Goal: Task Accomplishment & Management: Use online tool/utility

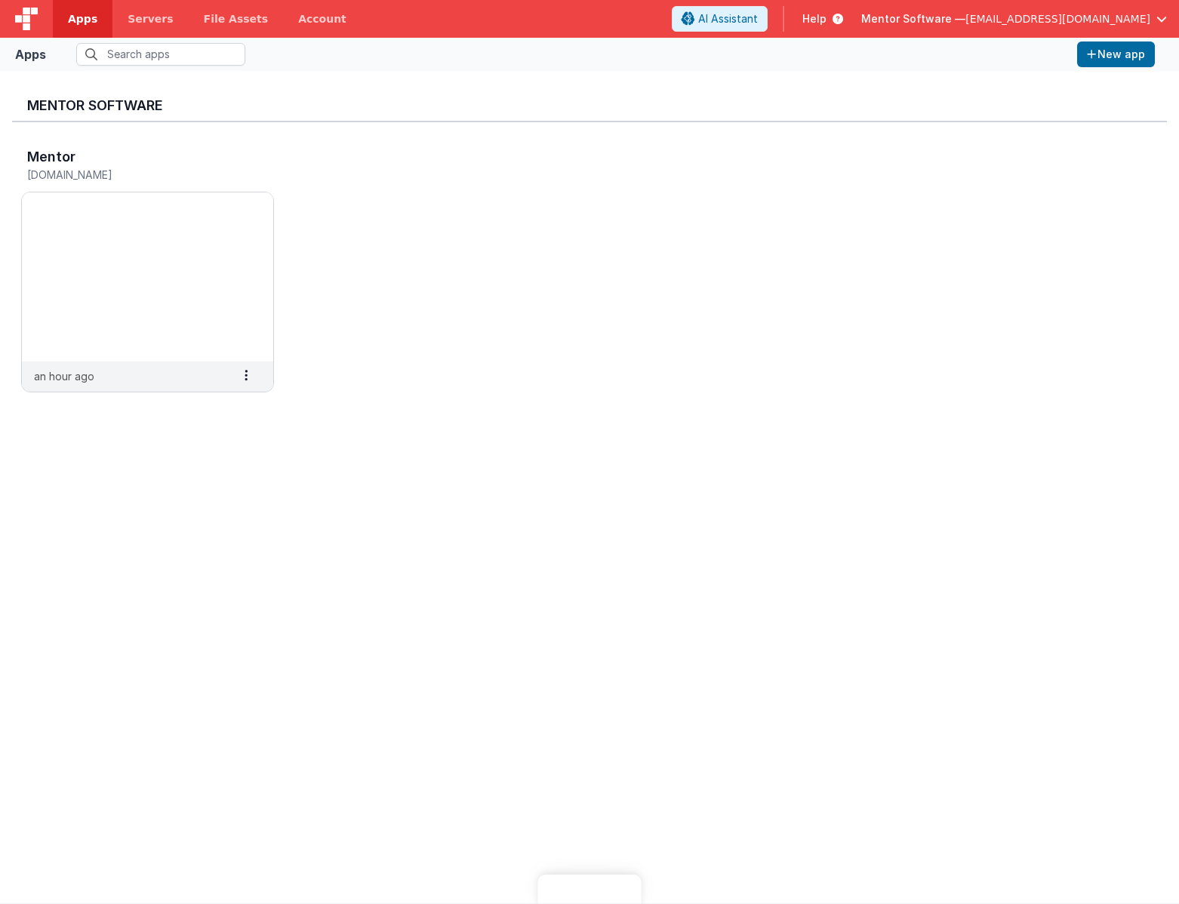
click at [146, 43] on input "text" at bounding box center [160, 54] width 169 height 23
click at [96, 254] on img at bounding box center [147, 276] width 251 height 169
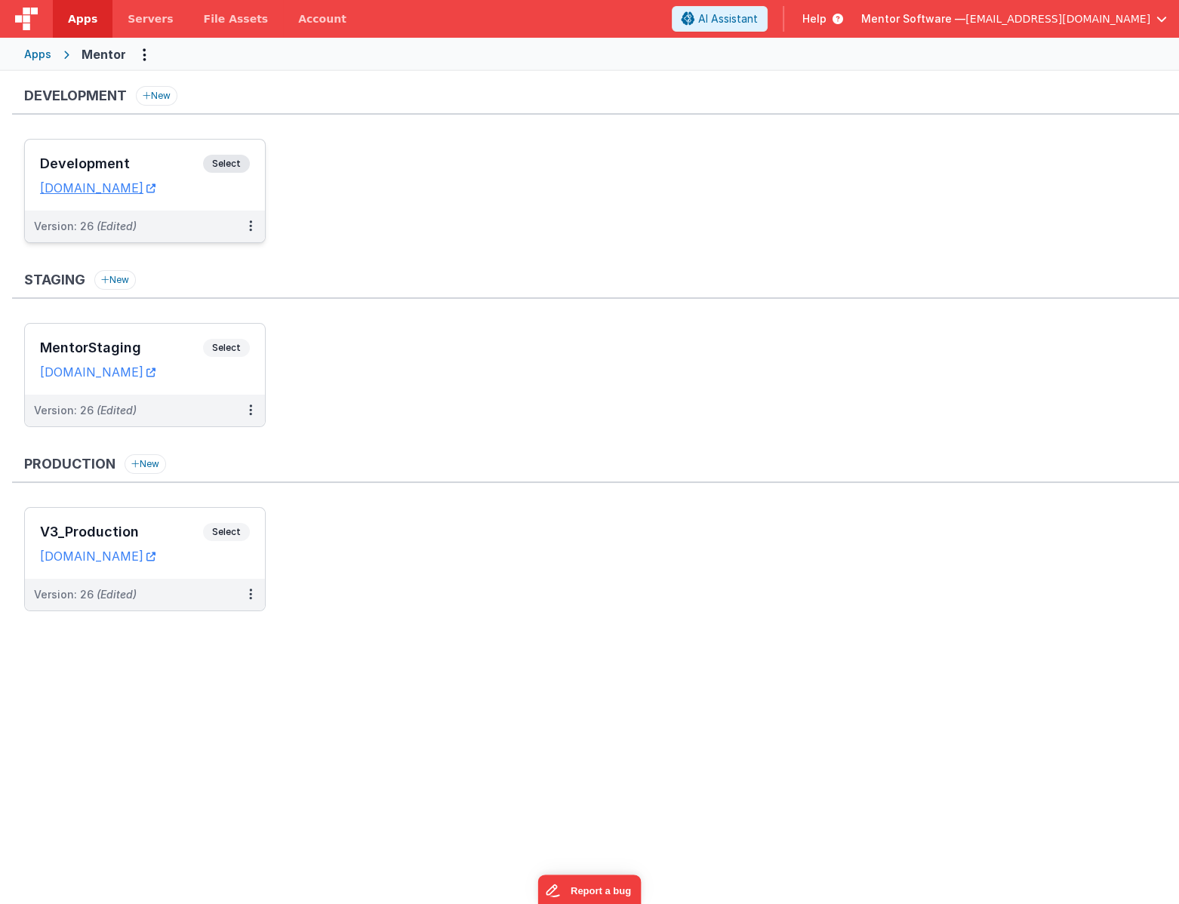
click at [165, 165] on h3 "Development" at bounding box center [121, 163] width 163 height 15
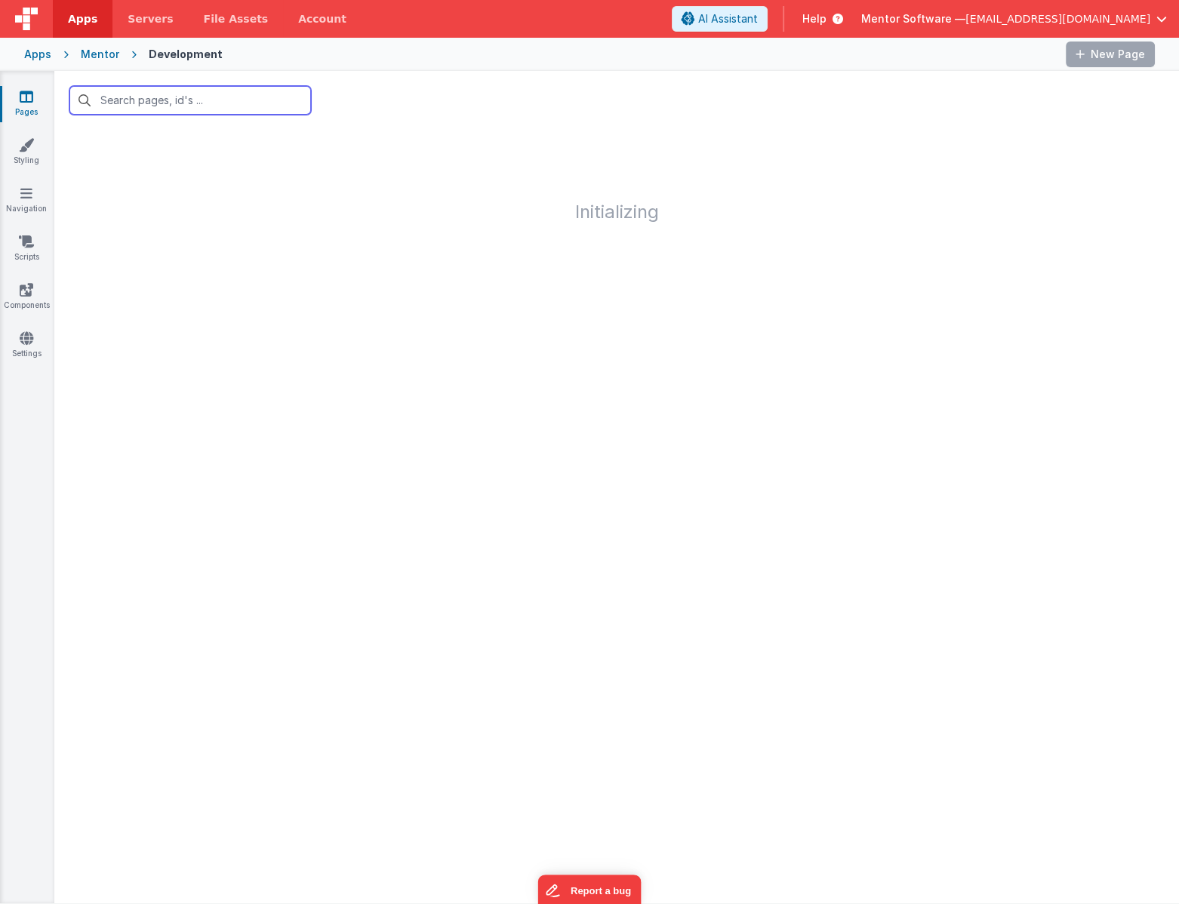
click at [180, 98] on input "text" at bounding box center [189, 100] width 241 height 29
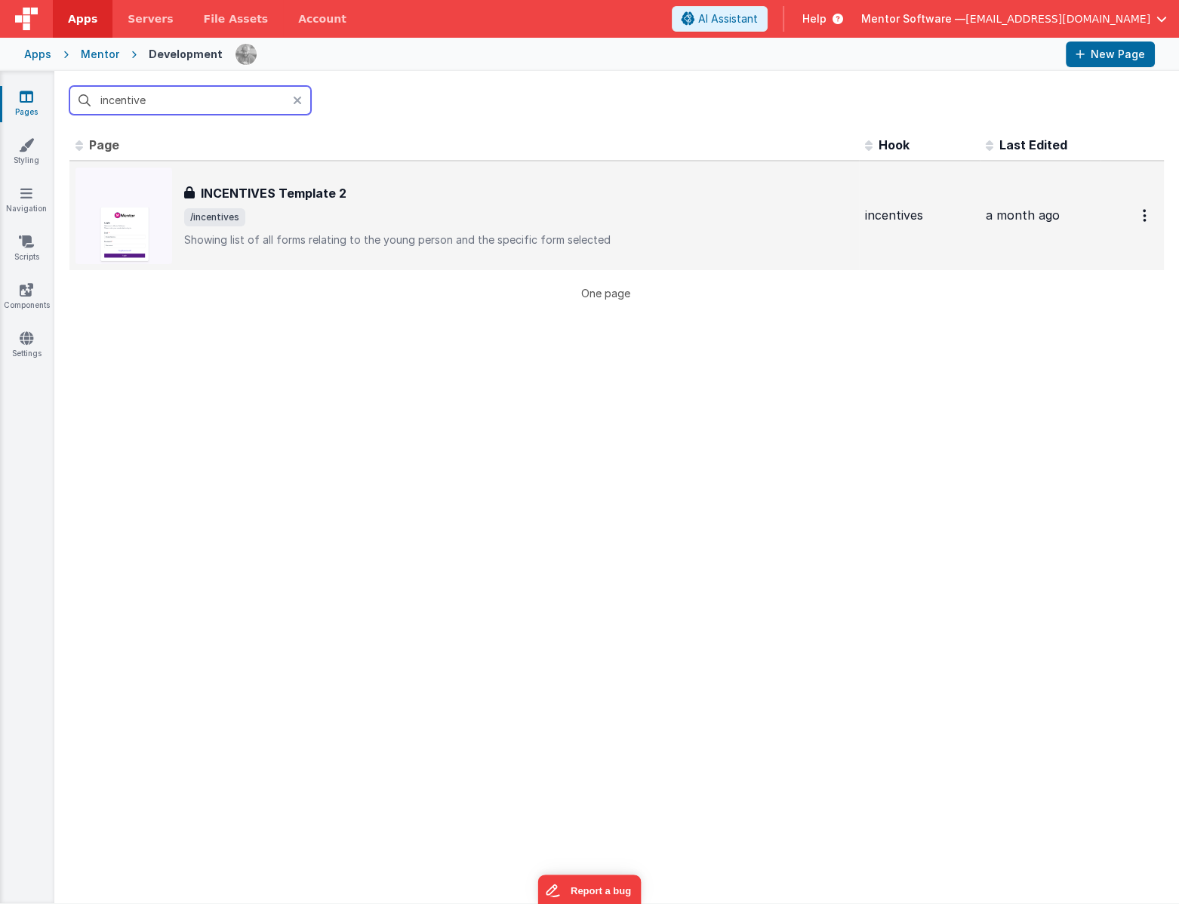
type input "incentive"
click at [349, 231] on div "INCENTIVES Template 2 INCENTIVES Template 2 /incentives Showing list of all for…" at bounding box center [518, 215] width 669 height 63
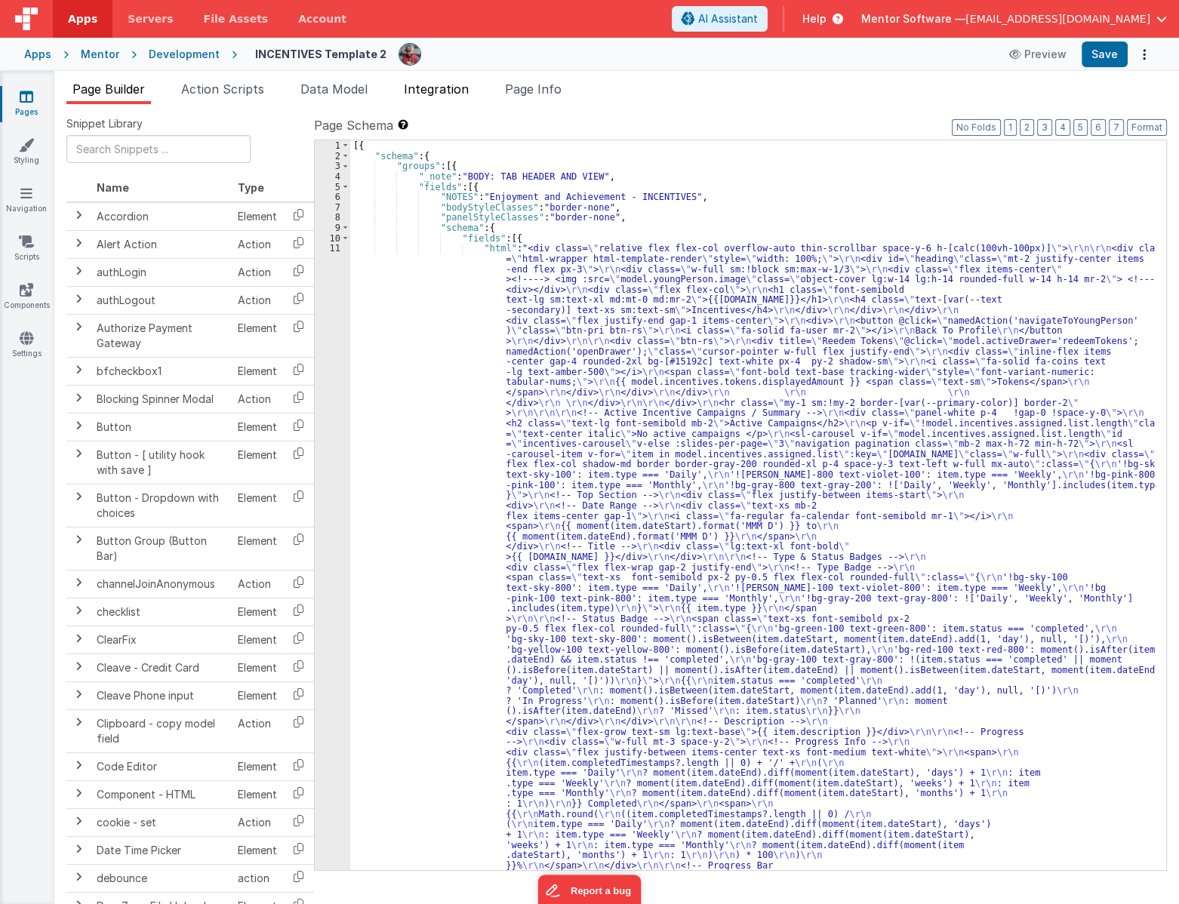
click at [432, 91] on span "Integration" at bounding box center [436, 88] width 65 height 15
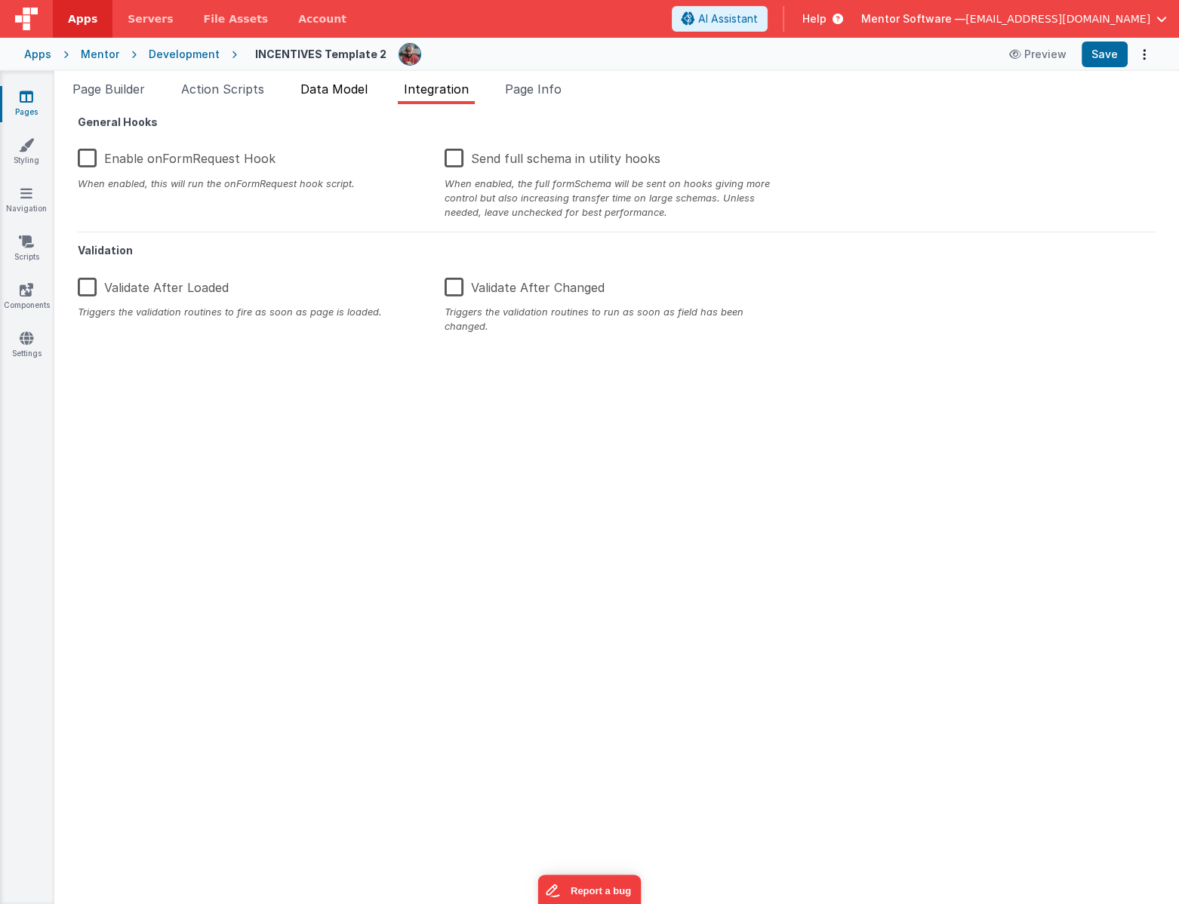
click at [337, 93] on span "Data Model" at bounding box center [333, 88] width 67 height 15
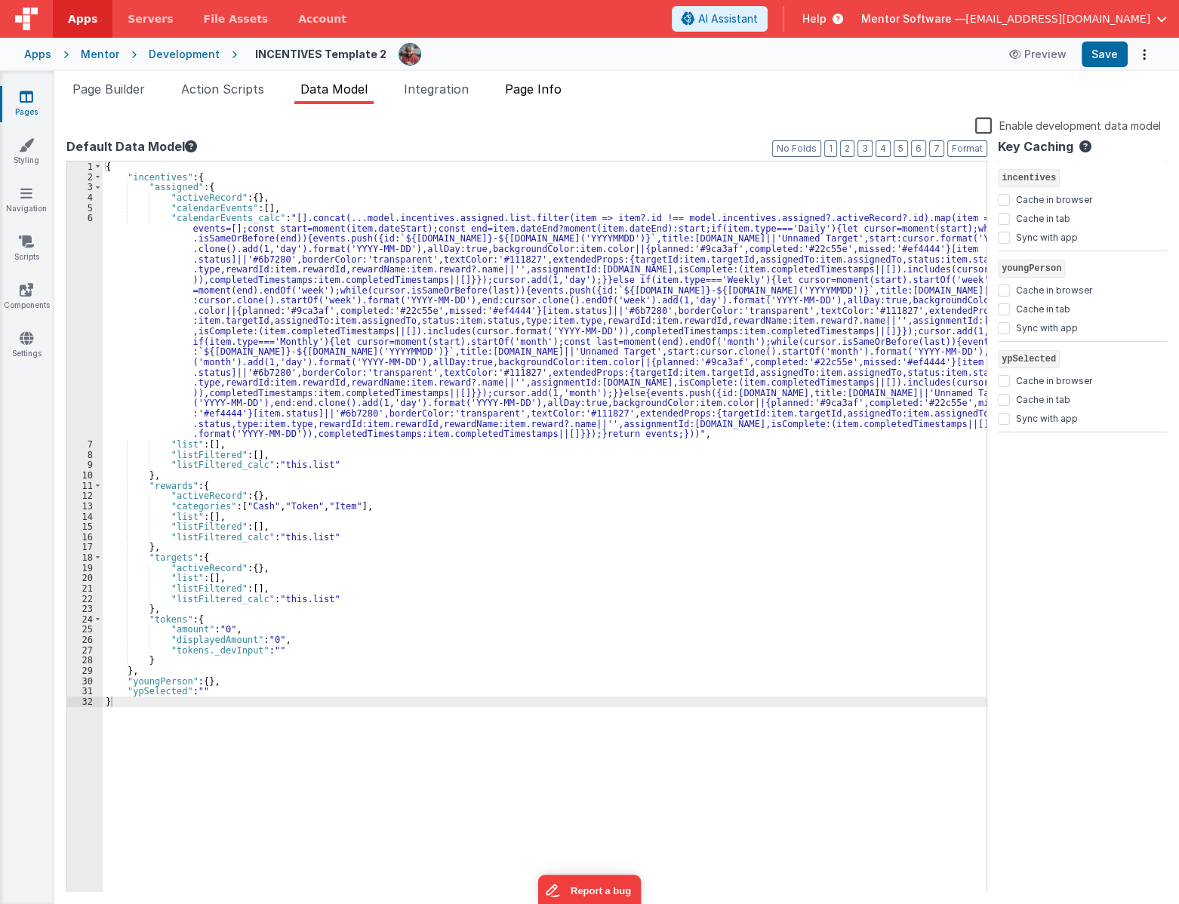
click at [517, 92] on span "Page Info" at bounding box center [533, 88] width 57 height 15
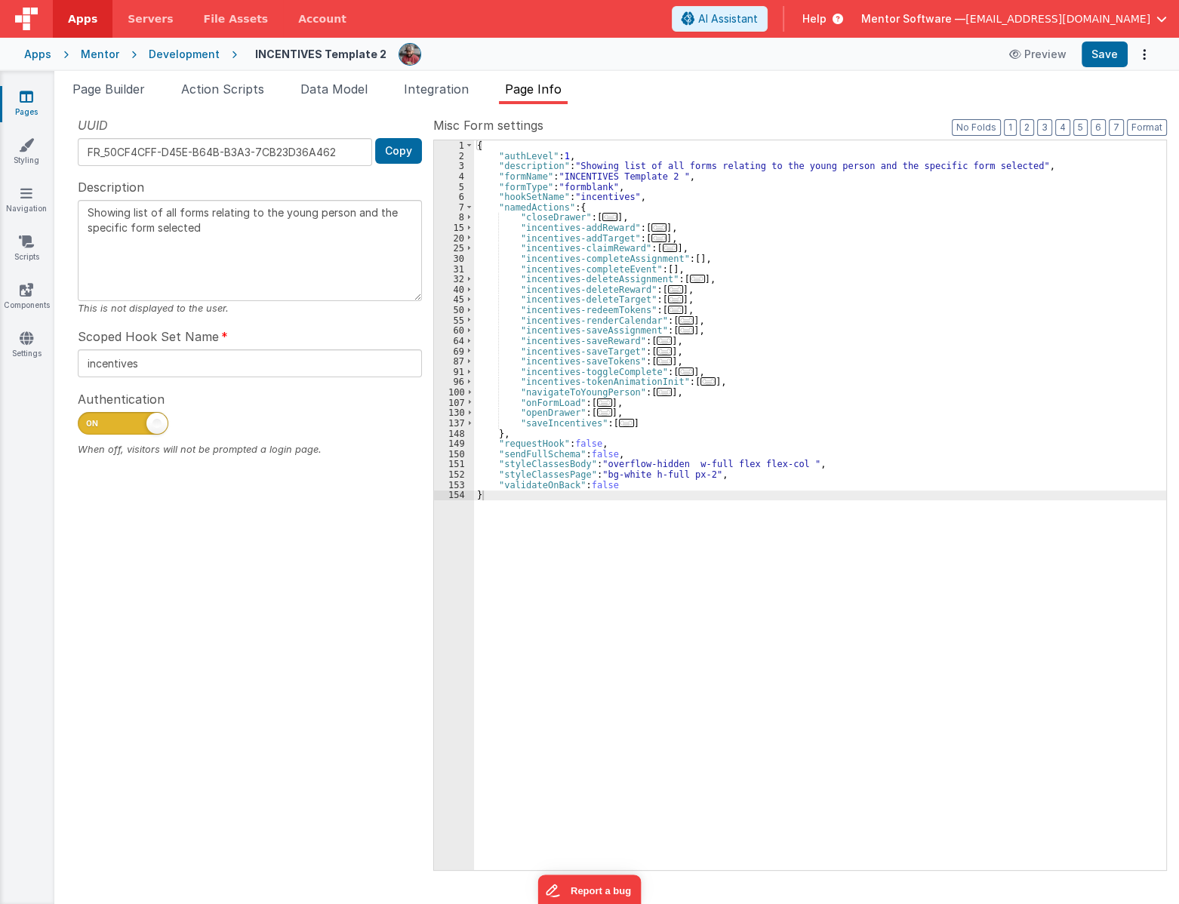
click at [597, 401] on span "..." at bounding box center [604, 402] width 15 height 8
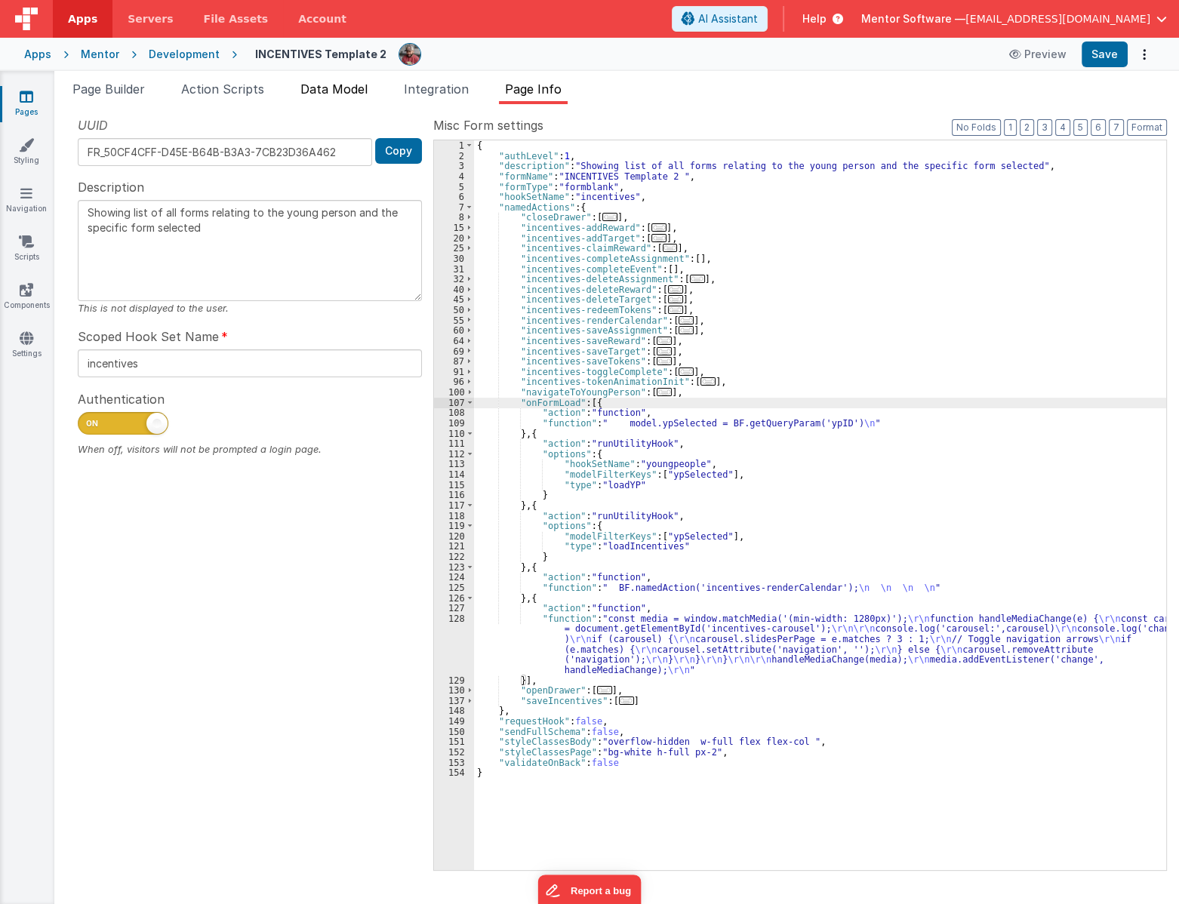
click at [324, 88] on span "Data Model" at bounding box center [333, 88] width 67 height 15
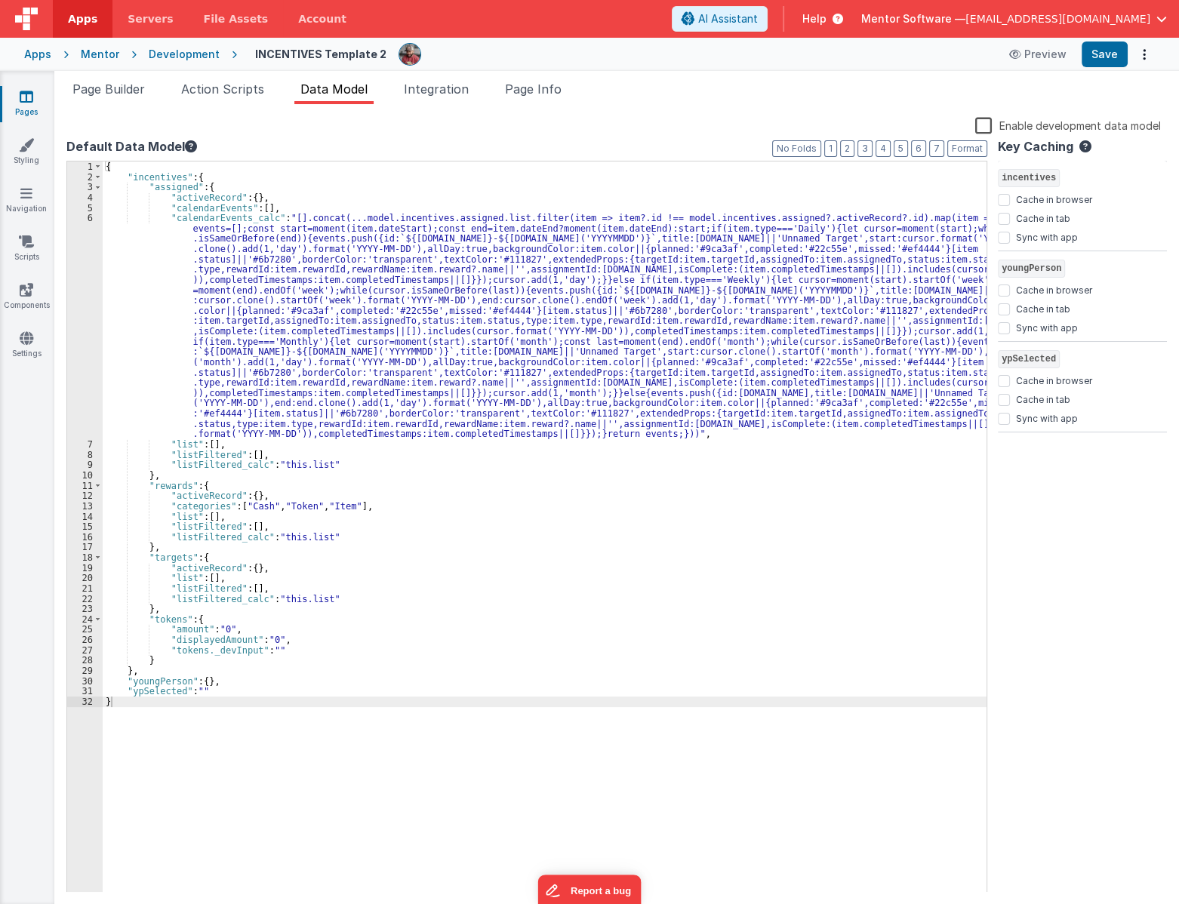
click at [982, 128] on label "Enable development data model" at bounding box center [1068, 124] width 186 height 17
click at [0, 0] on input "Enable development data model" at bounding box center [0, 0] width 0 height 0
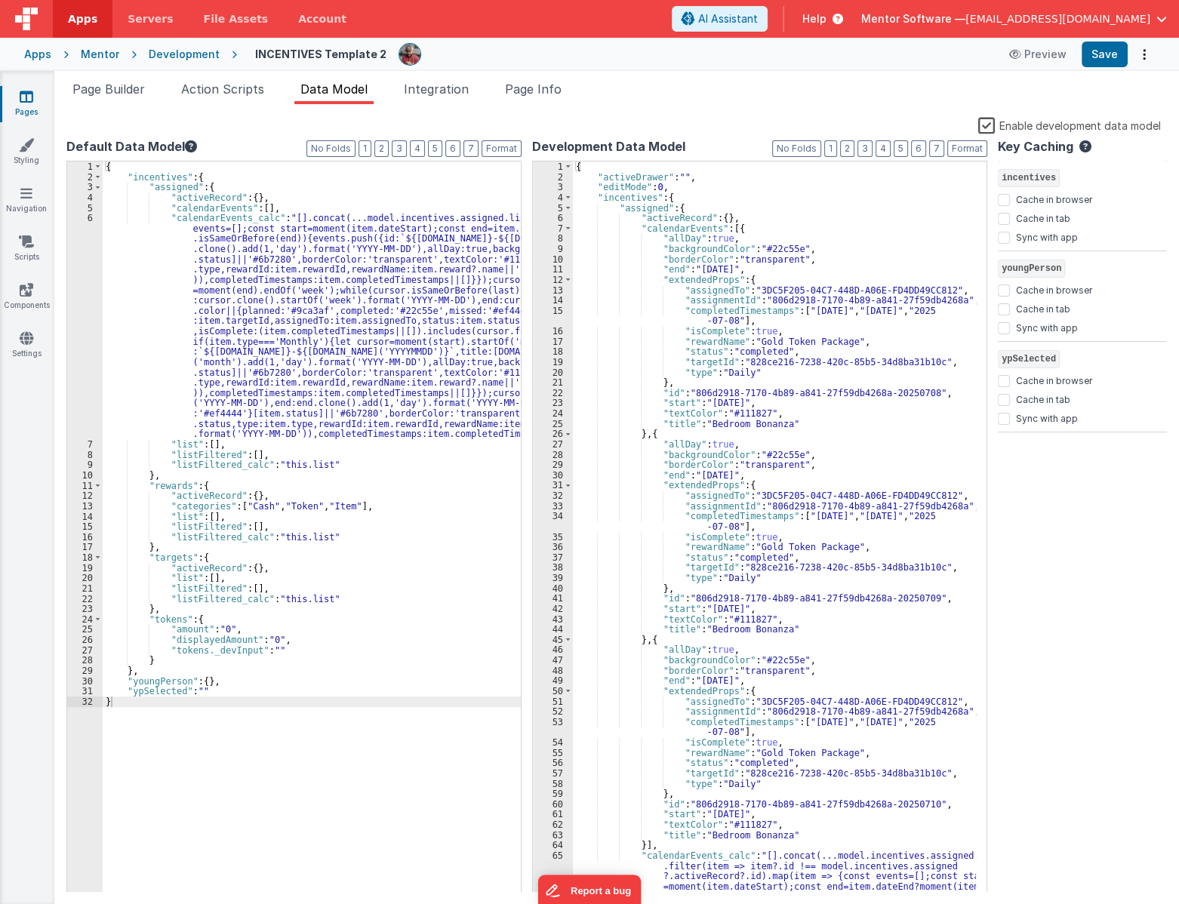
click at [988, 125] on label "Enable development data model" at bounding box center [1069, 124] width 183 height 17
click at [0, 0] on input "Enable development data model" at bounding box center [0, 0] width 0 height 0
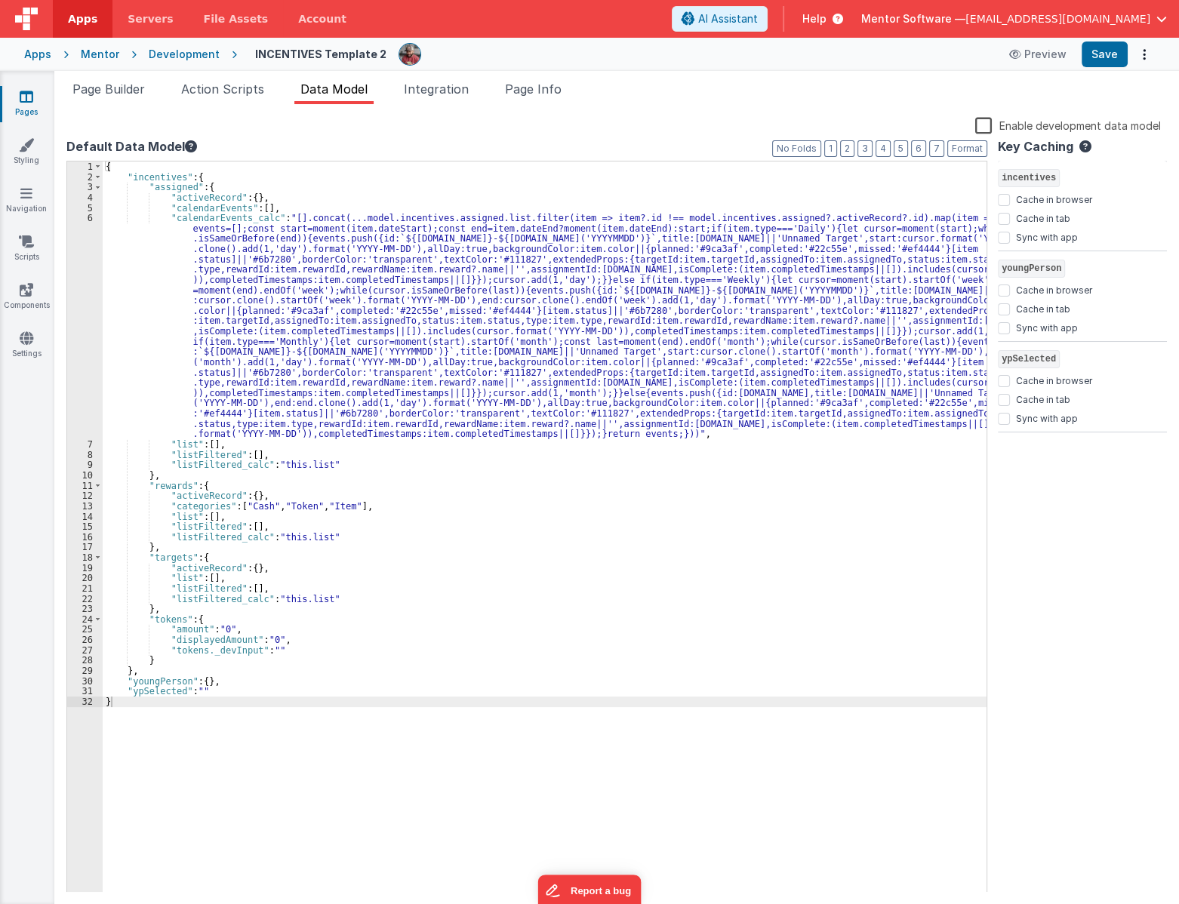
click at [988, 125] on label "Enable development data model" at bounding box center [1068, 124] width 186 height 17
click at [0, 0] on input "Enable development data model" at bounding box center [0, 0] width 0 height 0
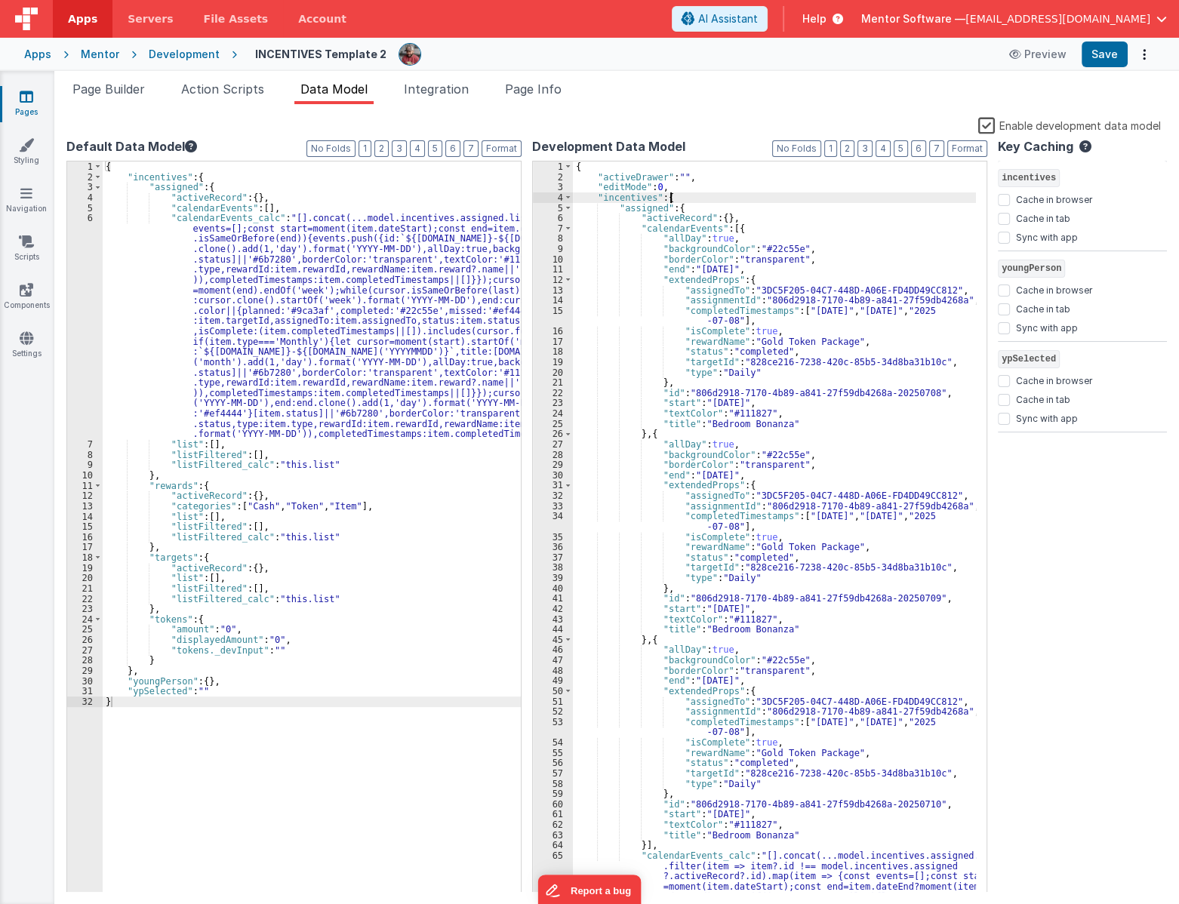
click at [669, 199] on div "{ "activeDrawer" : "" , "editMode" : 0 , "incentives" : { "assigned" : { "activ…" at bounding box center [774, 830] width 403 height 1339
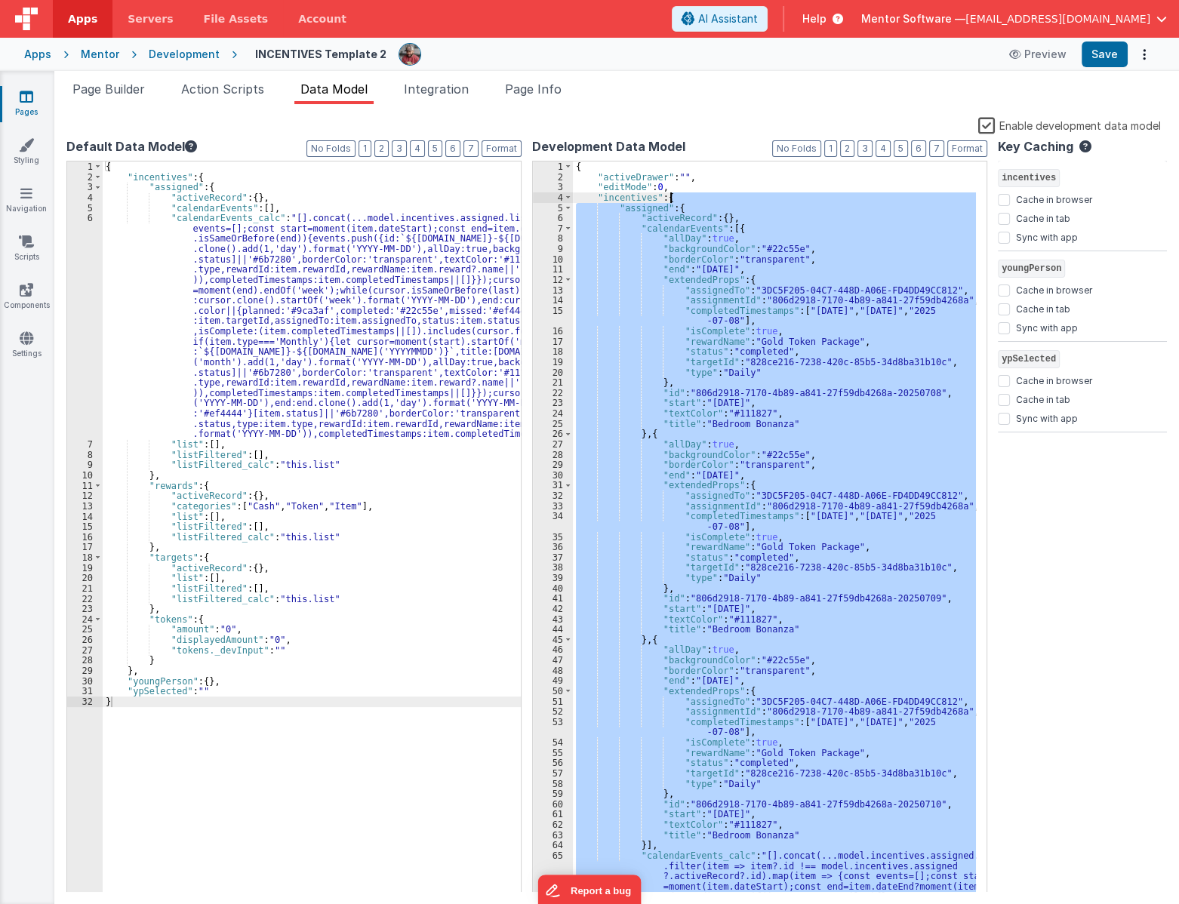
click at [578, 171] on div "{ "activeDrawer" : "" , "editMode" : 0 , "incentives" : { "assigned" : { "activ…" at bounding box center [774, 830] width 403 height 1339
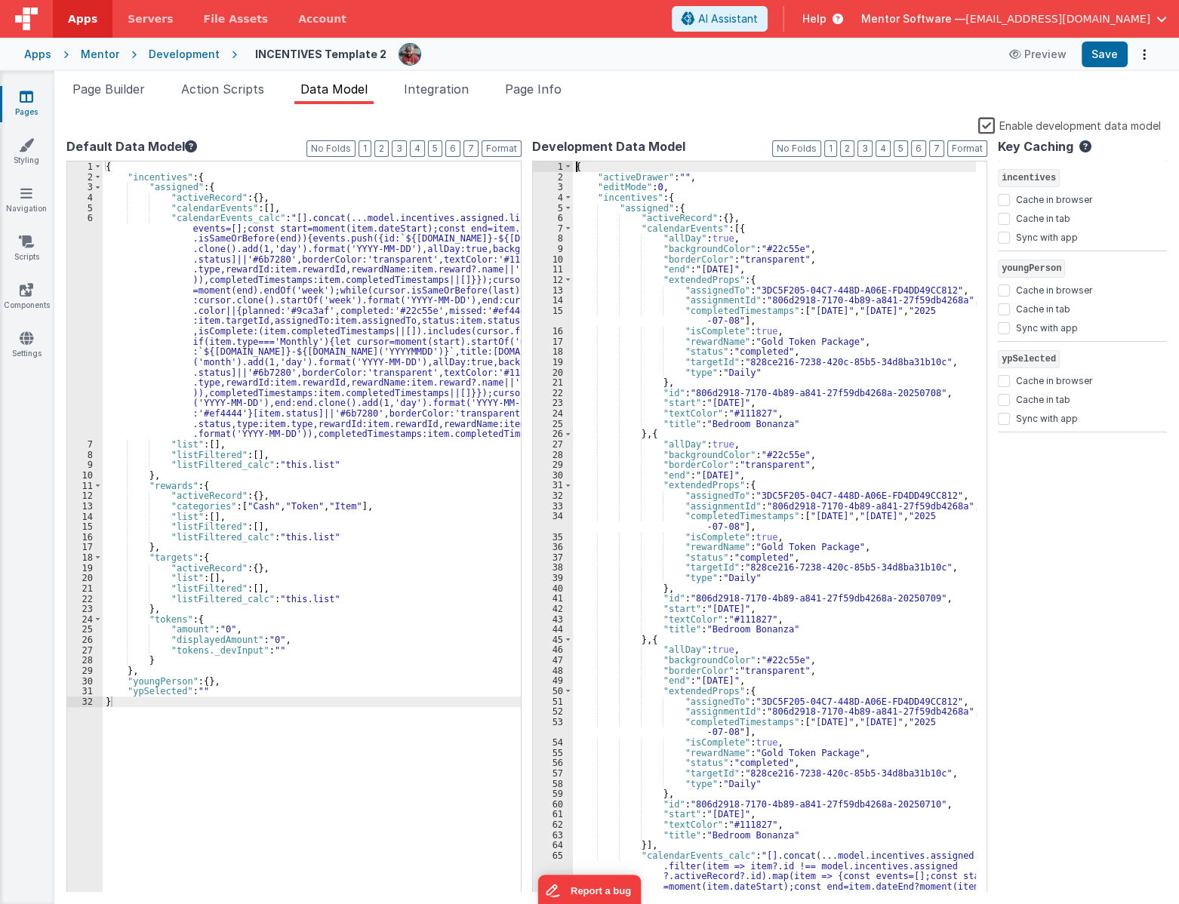
click at [578, 171] on div "{ "activeDrawer" : "" , "editMode" : 0 , "incentives" : { "assigned" : { "activ…" at bounding box center [774, 830] width 403 height 1339
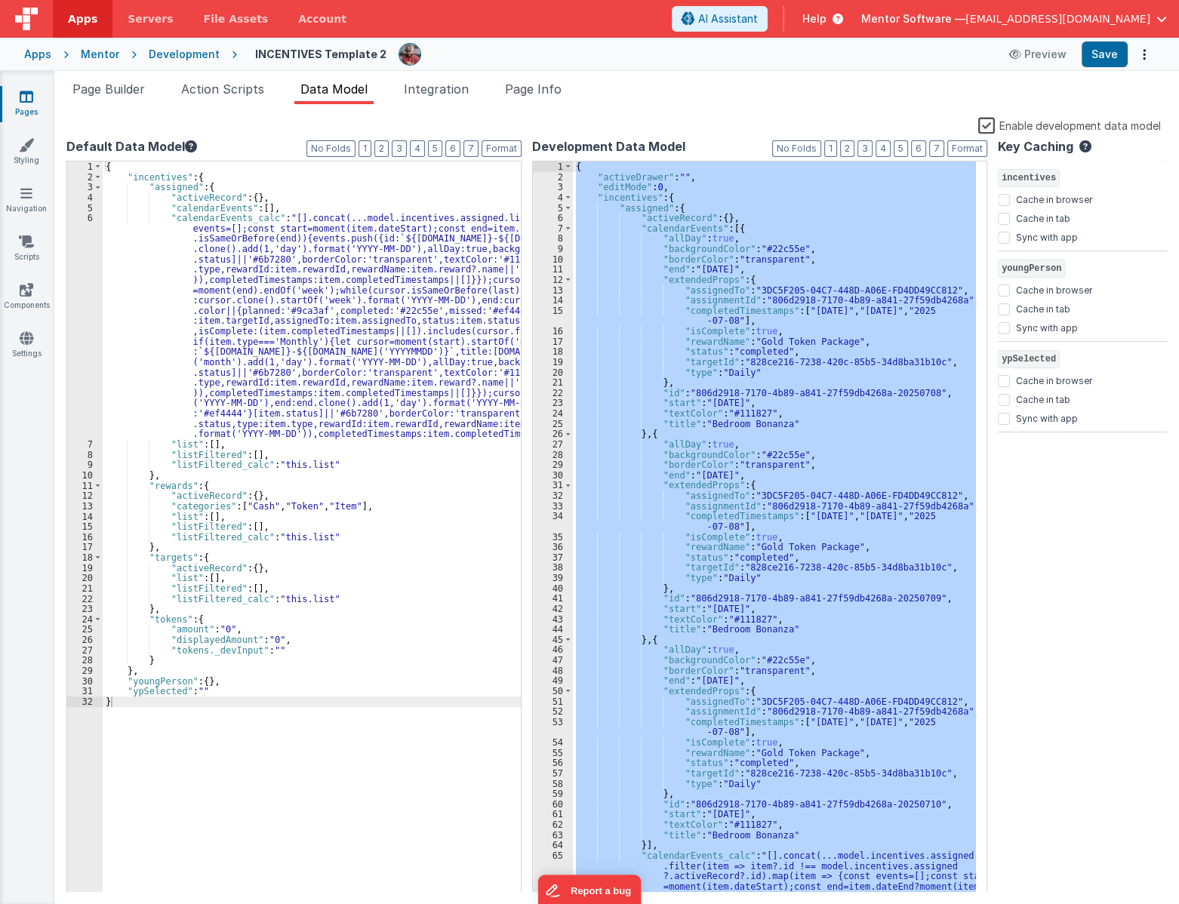
click at [578, 171] on div "{ "activeDrawer" : "" , "editMode" : 0 , "incentives" : { "assigned" : { "activ…" at bounding box center [774, 830] width 403 height 1339
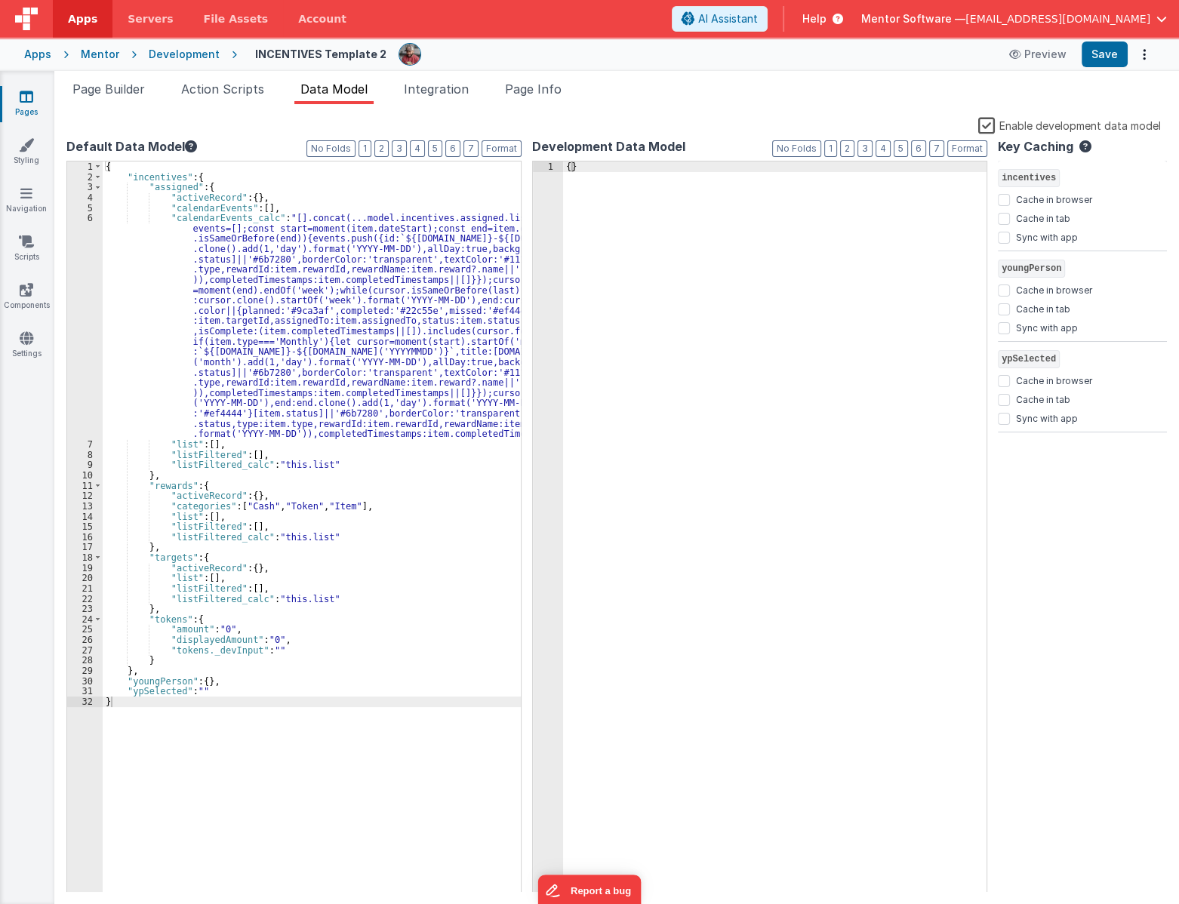
drag, startPoint x: 992, startPoint y: 127, endPoint x: 999, endPoint y: 124, distance: 8.1
click at [999, 124] on label "Enable development data model" at bounding box center [1069, 124] width 183 height 17
click at [0, 0] on input "Enable development data model" at bounding box center [0, 0] width 0 height 0
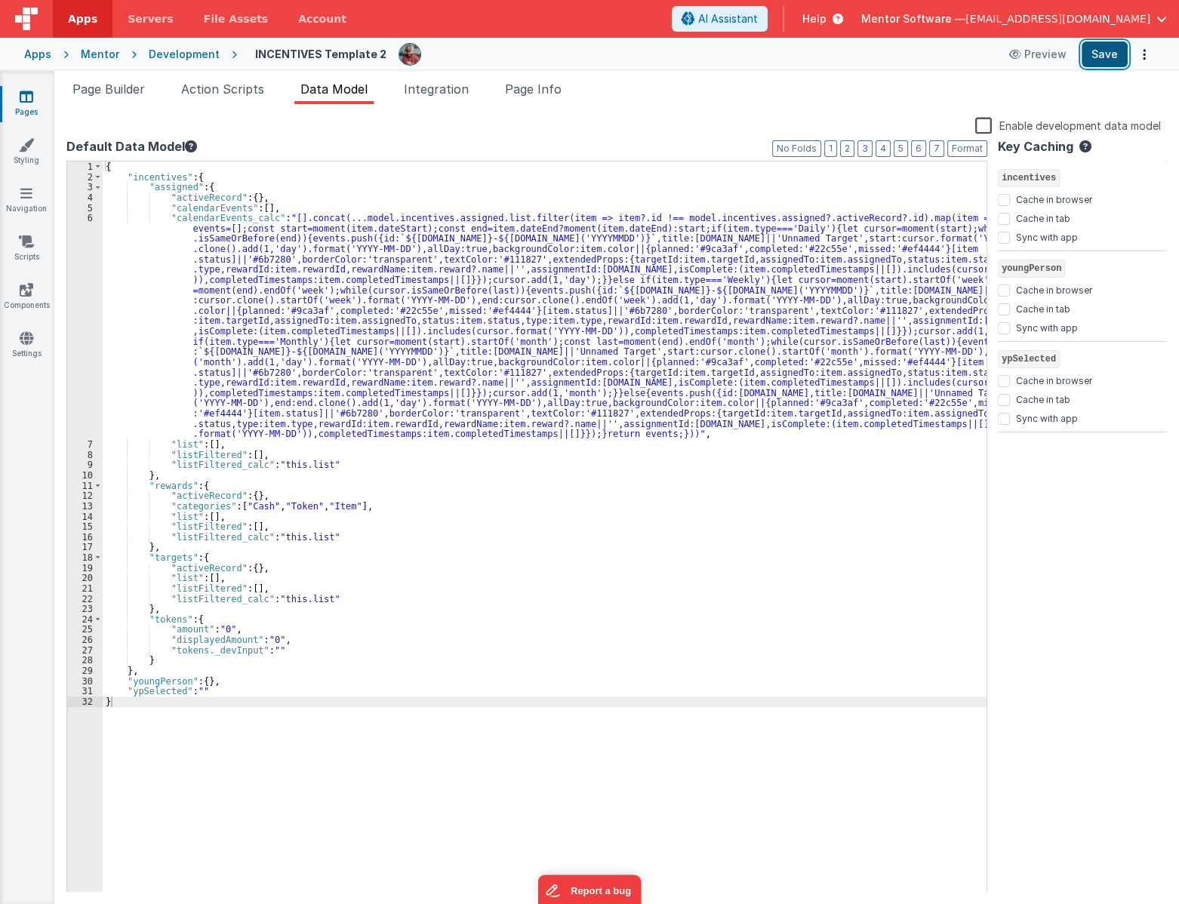
click at [1110, 48] on button "Save" at bounding box center [1104, 55] width 46 height 26
drag, startPoint x: 533, startPoint y: 93, endPoint x: 551, endPoint y: 93, distance: 18.1
click at [533, 94] on span "Page Info" at bounding box center [533, 88] width 57 height 15
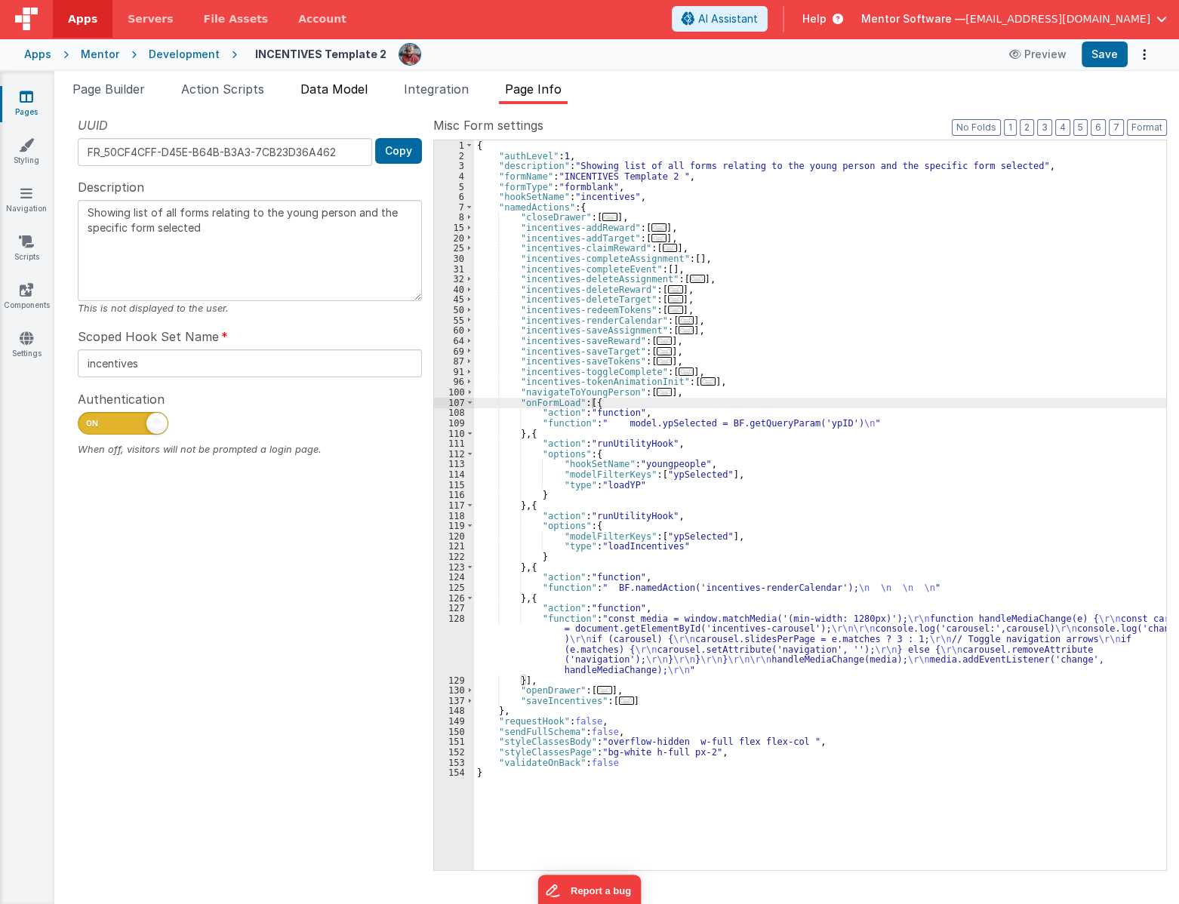
click at [337, 83] on span "Data Model" at bounding box center [333, 88] width 67 height 15
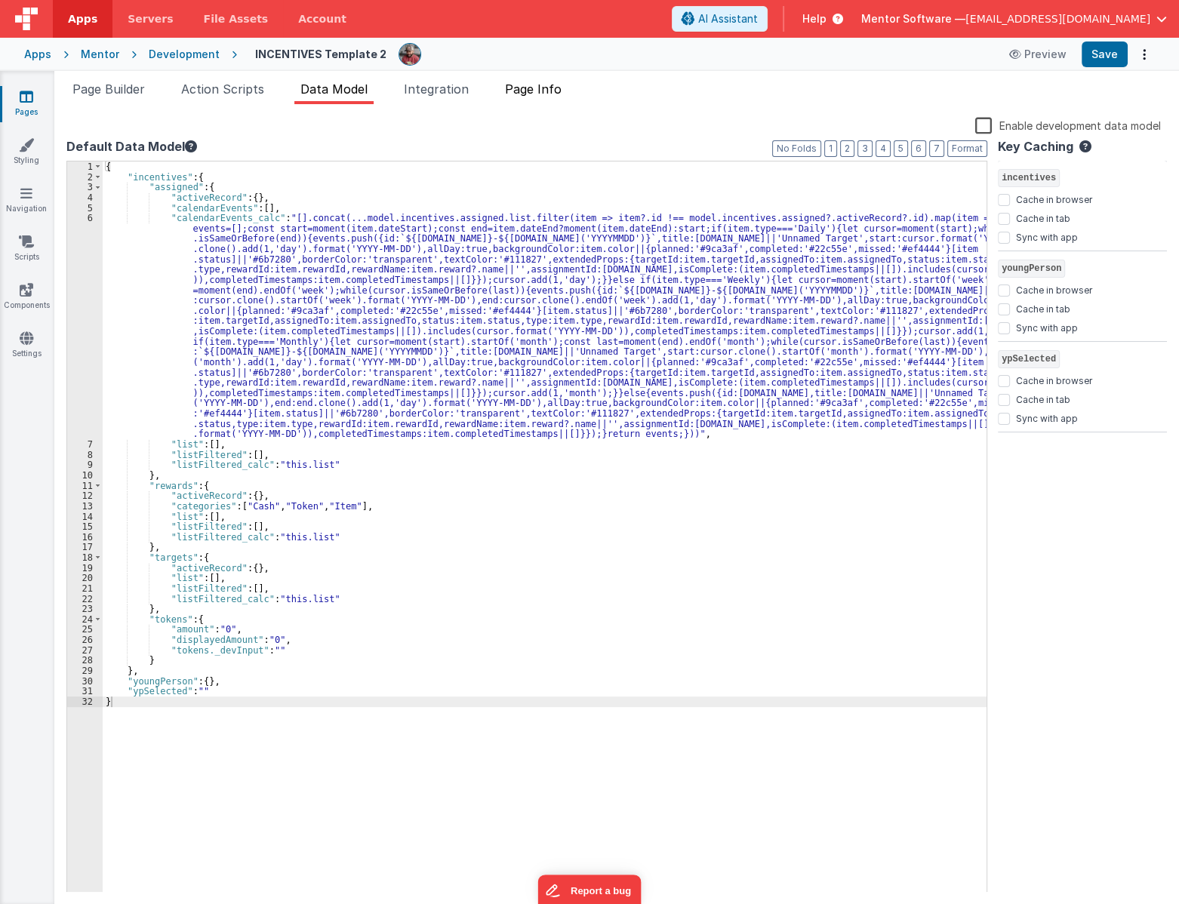
click at [549, 101] on li "Page Info" at bounding box center [533, 92] width 69 height 24
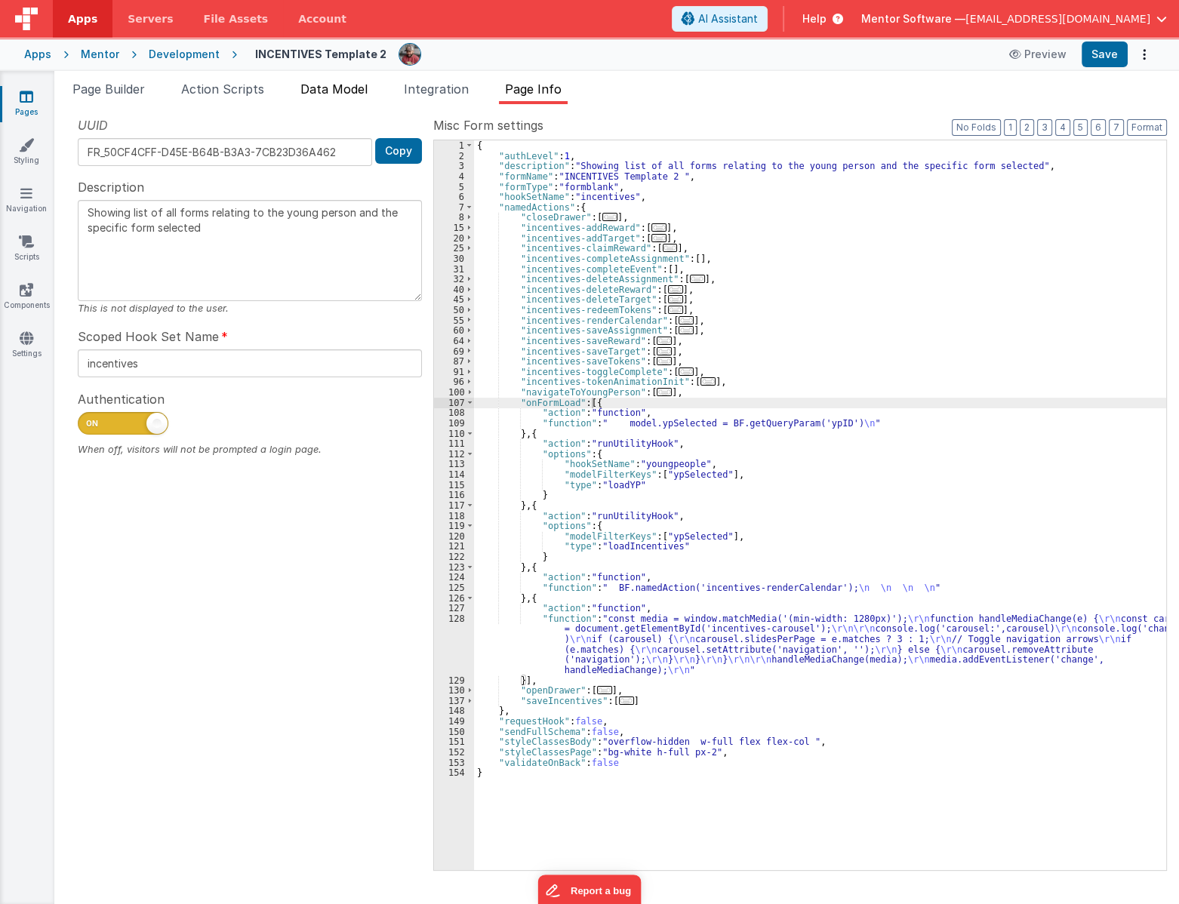
click at [363, 85] on span "Data Model" at bounding box center [333, 88] width 67 height 15
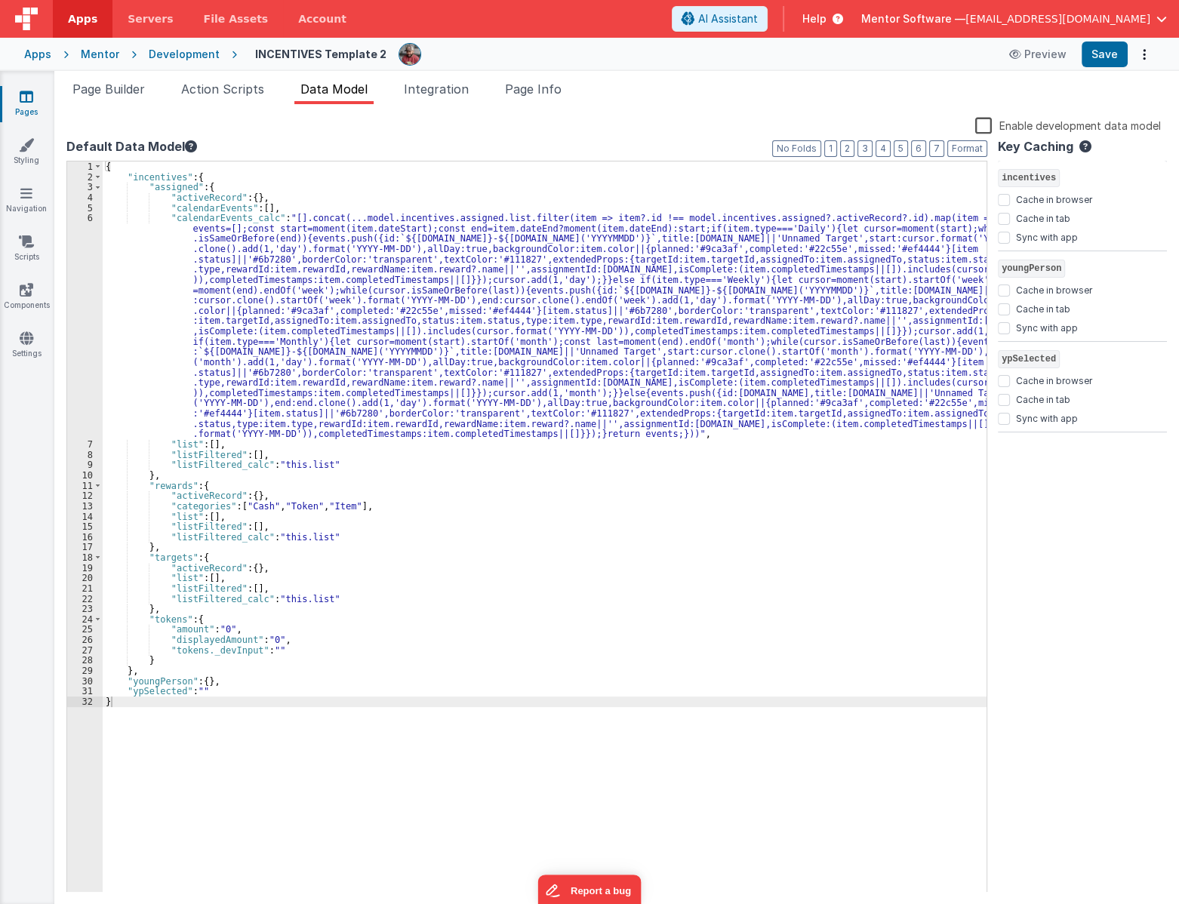
click at [999, 126] on label "Enable development data model" at bounding box center [1068, 124] width 186 height 17
click at [0, 0] on input "Enable development data model" at bounding box center [0, 0] width 0 height 0
click at [979, 130] on label "Enable development data model" at bounding box center [1069, 124] width 183 height 17
click at [0, 0] on input "Enable development data model" at bounding box center [0, 0] width 0 height 0
click at [974, 132] on div "Enable development data model" at bounding box center [613, 126] width 1094 height 21
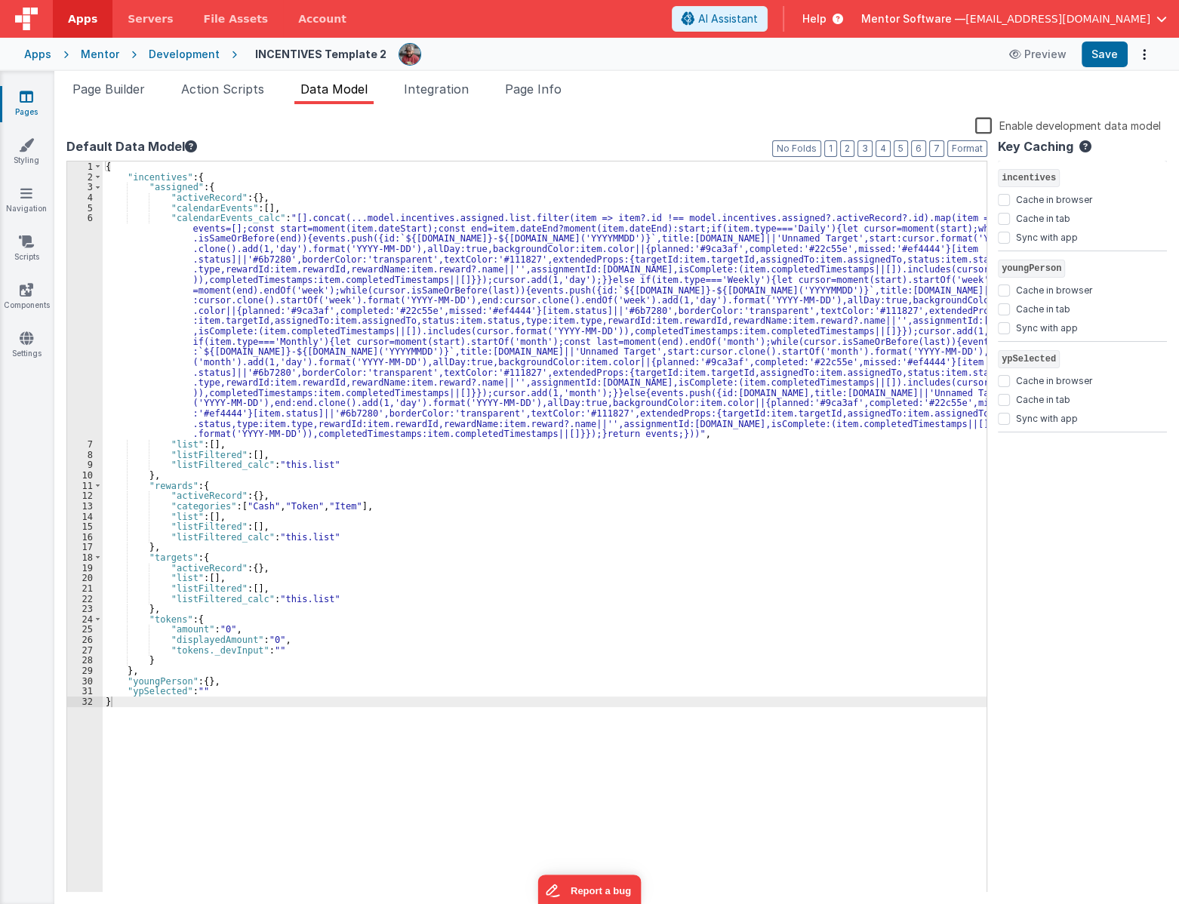
click at [981, 128] on label "Enable development data model" at bounding box center [1068, 124] width 186 height 17
click at [0, 0] on input "Enable development data model" at bounding box center [0, 0] width 0 height 0
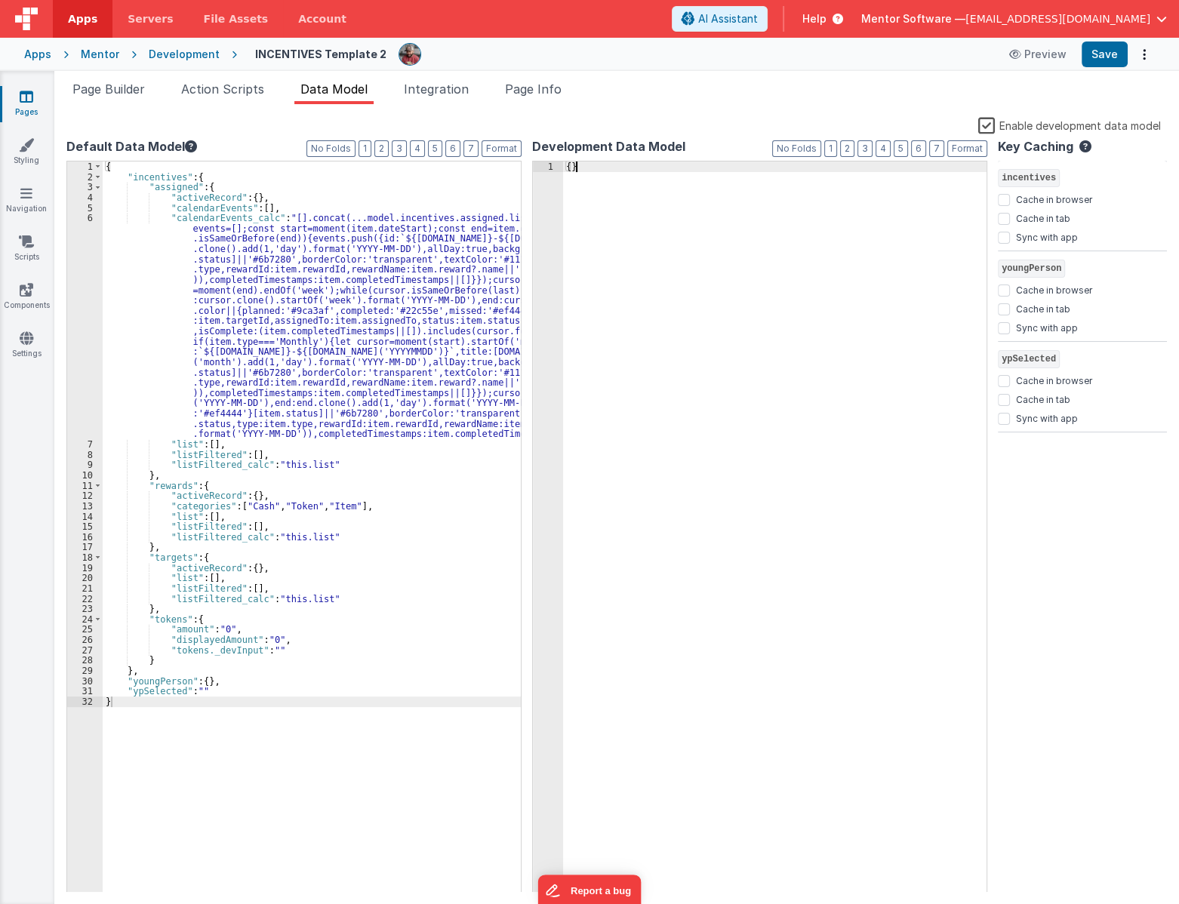
click at [893, 338] on div "{ }" at bounding box center [774, 537] width 423 height 752
click at [989, 128] on label "Enable development data model" at bounding box center [1069, 124] width 183 height 17
click at [0, 0] on input "Enable development data model" at bounding box center [0, 0] width 0 height 0
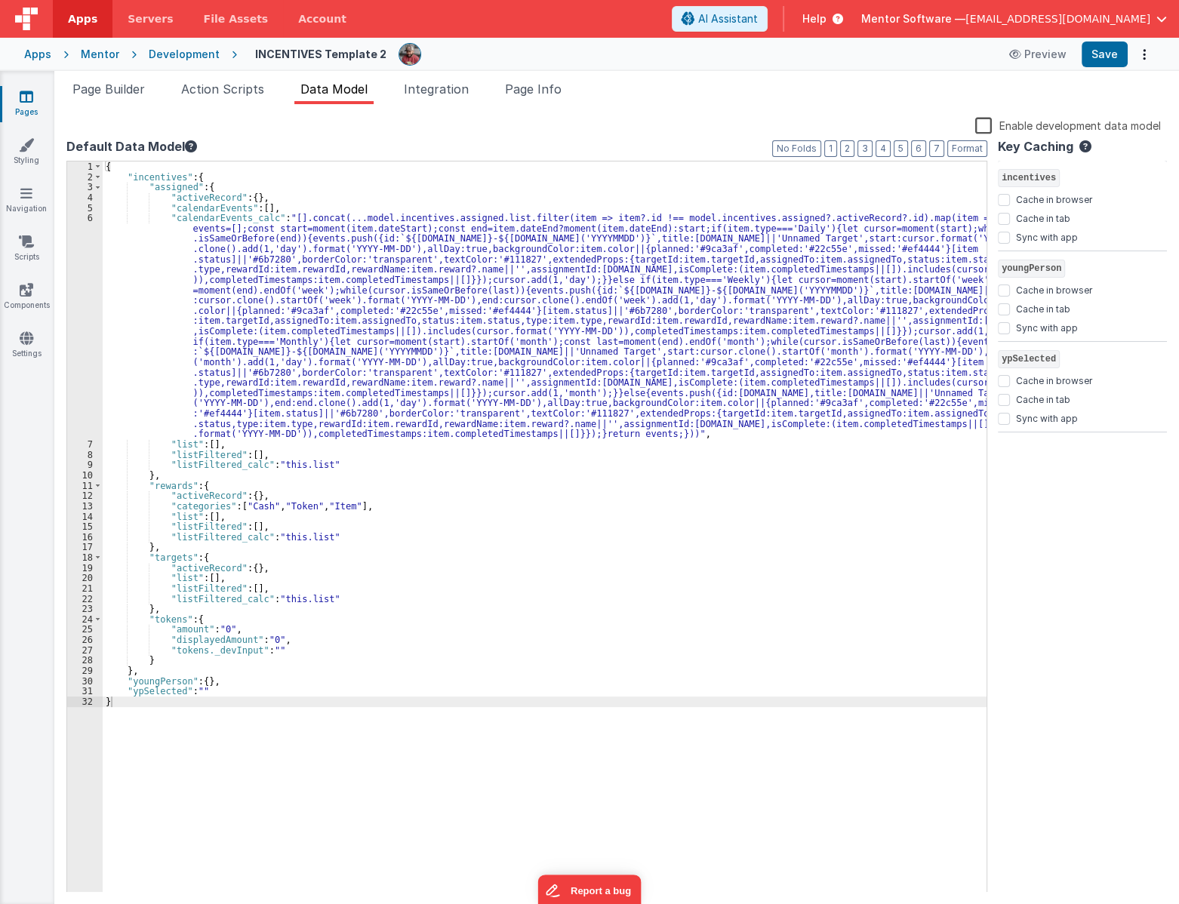
click at [103, 832] on div "{ "incentives" : { "assigned" : { "activeRecord" : { } , "calendarEvents" : [ ]…" at bounding box center [545, 537] width 884 height 752
